Goal: Task Accomplishment & Management: Manage account settings

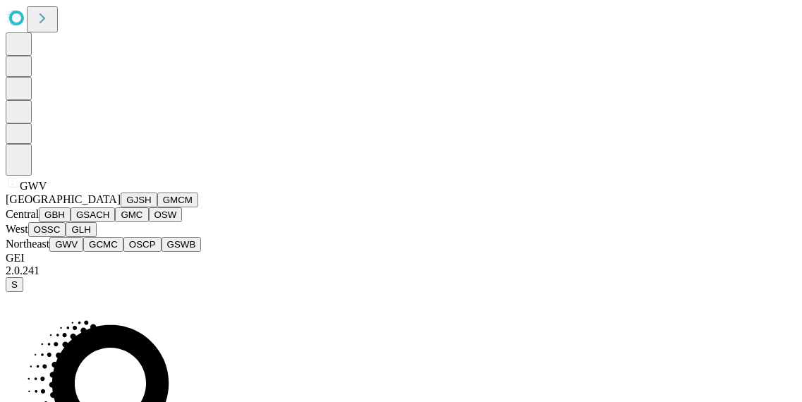
click at [21, 192] on span "GWV" at bounding box center [33, 186] width 27 height 12
click at [80, 237] on button "GWV" at bounding box center [66, 244] width 34 height 15
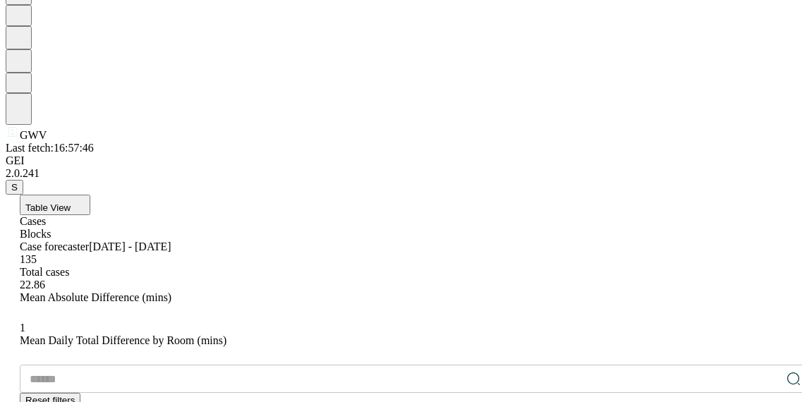
scroll to position [104, 0]
click at [139, 228] on div "Blocks" at bounding box center [415, 234] width 791 height 13
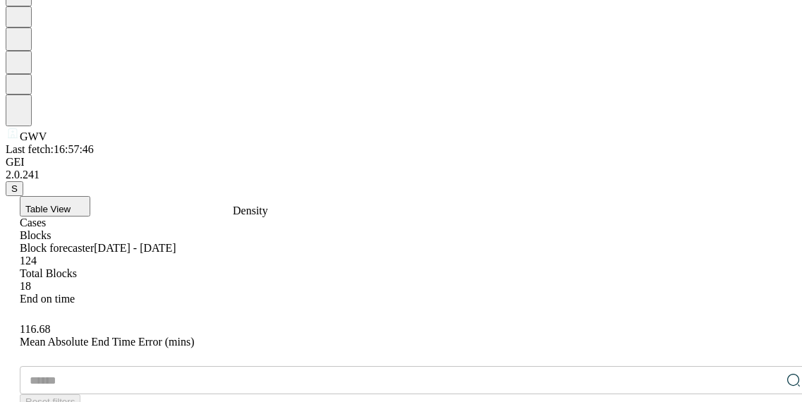
click at [280, 224] on li "Compact" at bounding box center [276, 232] width 57 height 32
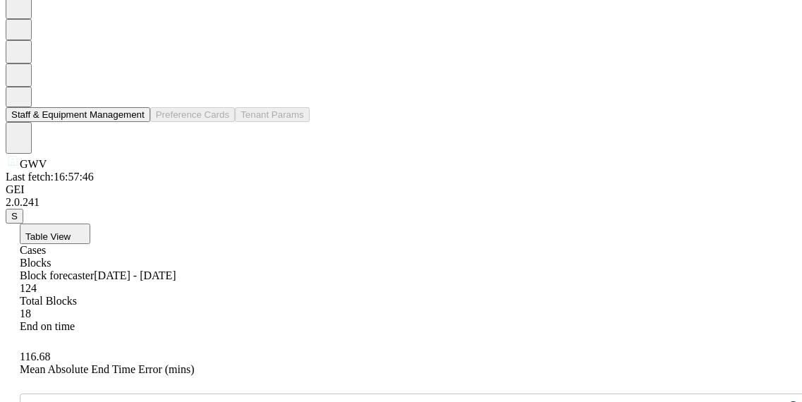
scroll to position [0, 0]
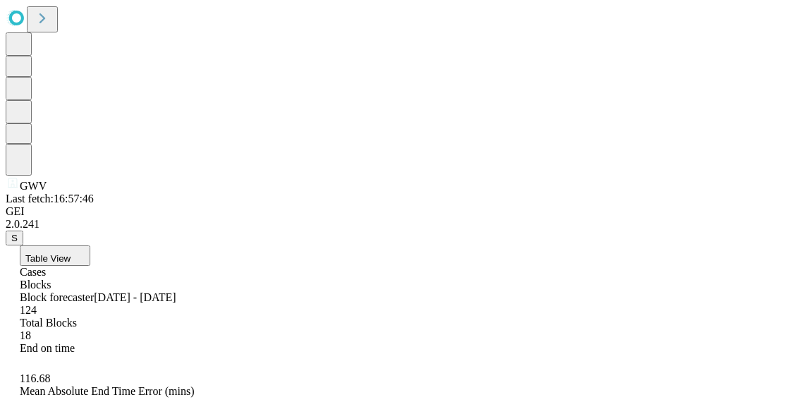
click at [90, 245] on button "Table View" at bounding box center [55, 255] width 71 height 20
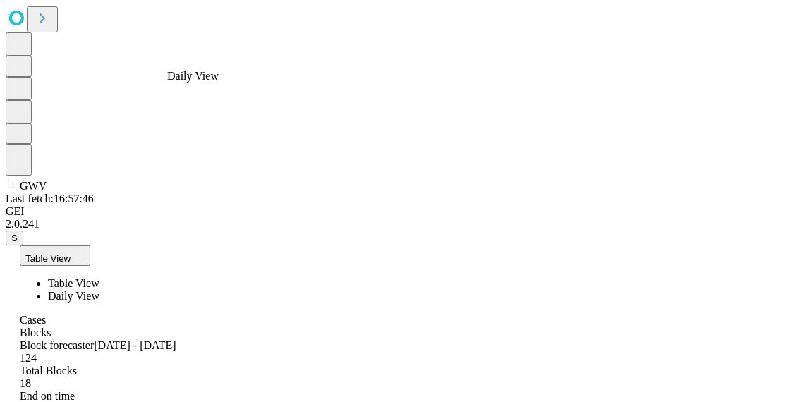
click at [99, 290] on span "Daily View" at bounding box center [73, 296] width 51 height 12
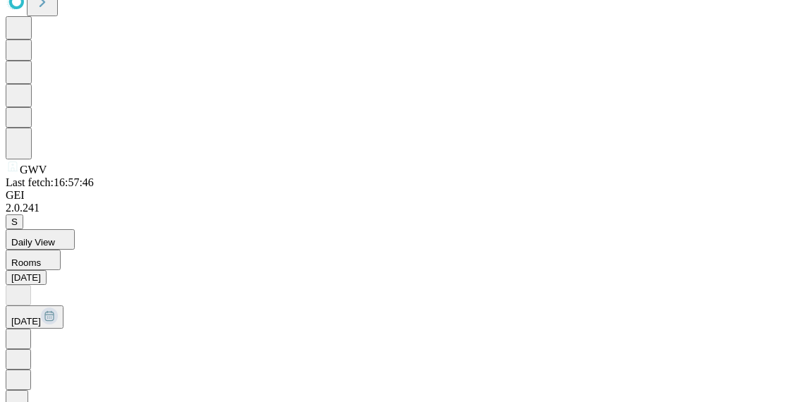
scroll to position [26, 0]
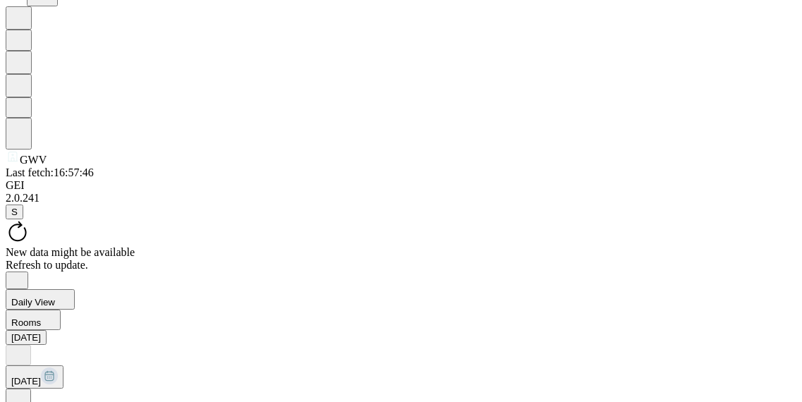
click at [242, 219] on div "New data might be available Refresh to update." at bounding box center [401, 254] width 791 height 70
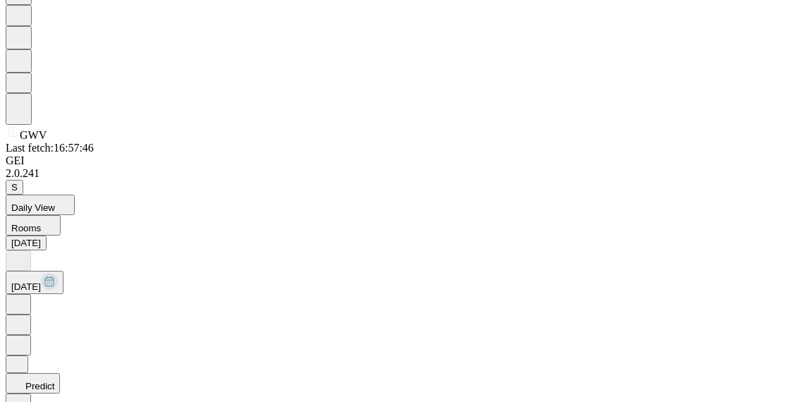
scroll to position [262, 0]
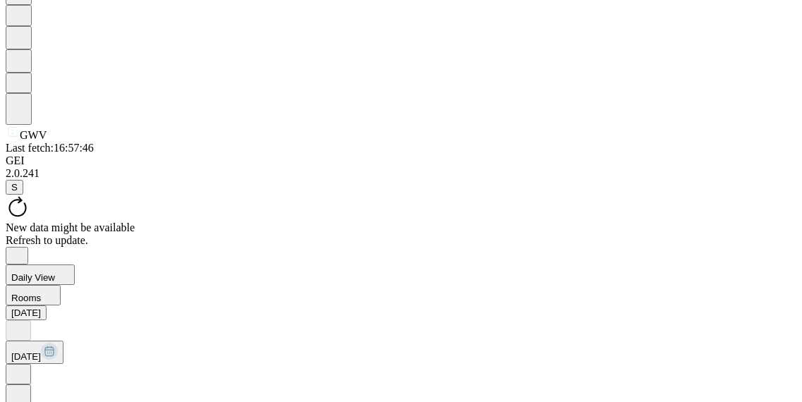
click at [30, 195] on icon at bounding box center [18, 207] width 24 height 24
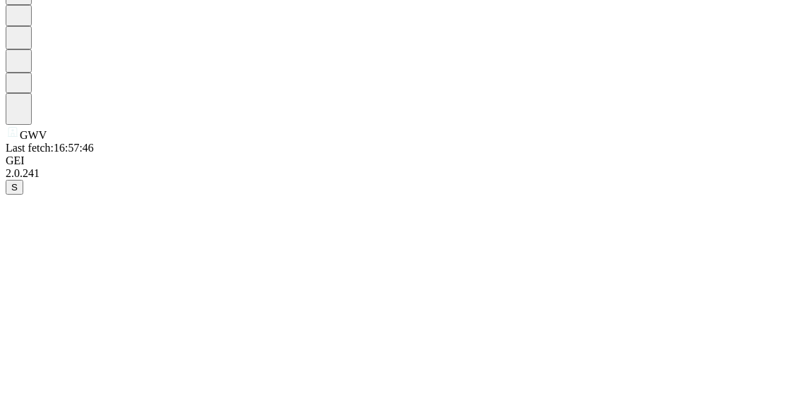
scroll to position [450, 0]
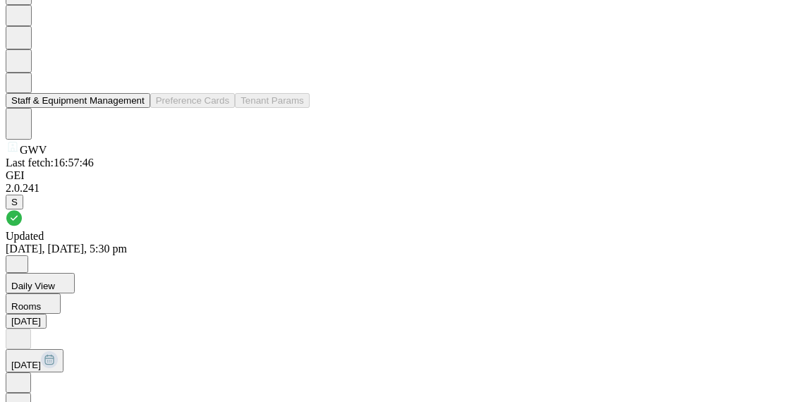
click at [112, 108] on button "Staff & Equipment Management" at bounding box center [78, 100] width 145 height 15
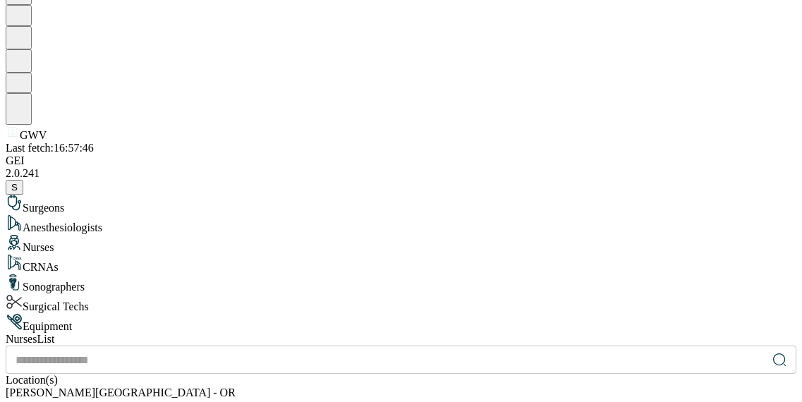
click at [113, 254] on div "CRNAs" at bounding box center [401, 264] width 791 height 20
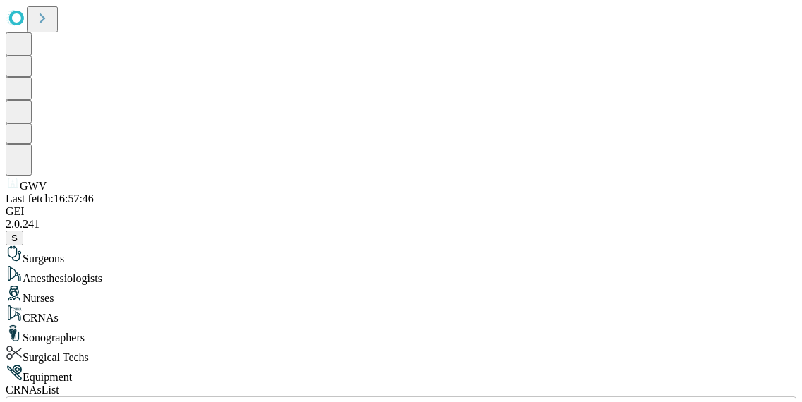
click at [52, 24] on icon at bounding box center [42, 18] width 20 height 20
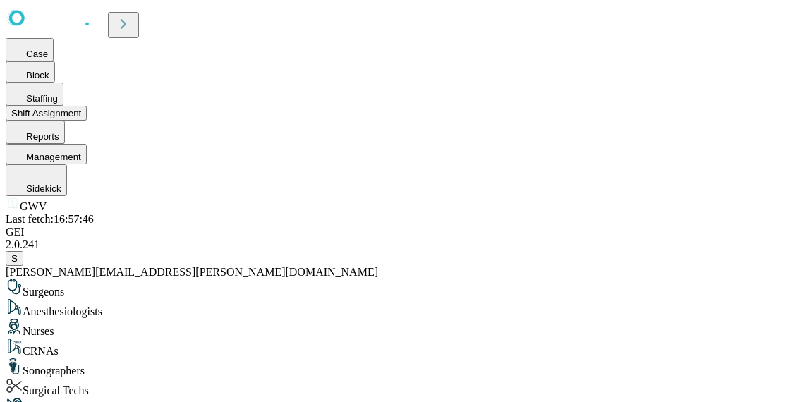
click at [87, 121] on button "Shift Assignment" at bounding box center [46, 113] width 81 height 15
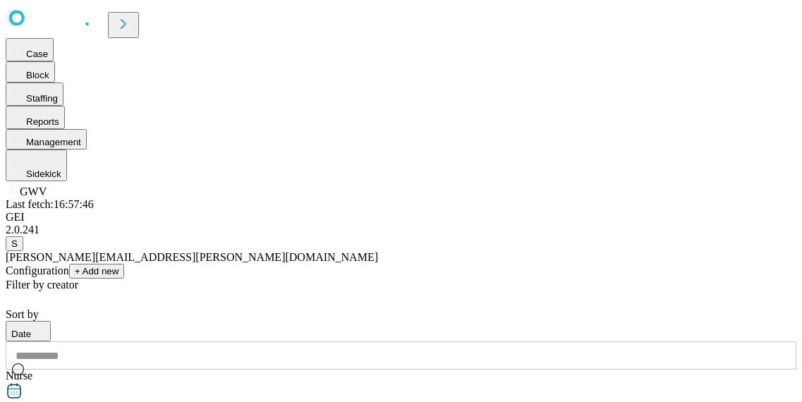
scroll to position [966, 0]
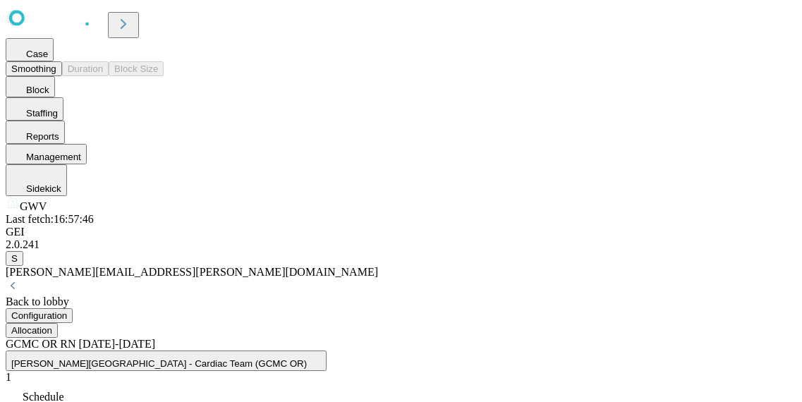
click at [62, 67] on button "Smoothing" at bounding box center [34, 68] width 56 height 15
